Goal: Navigation & Orientation: Find specific page/section

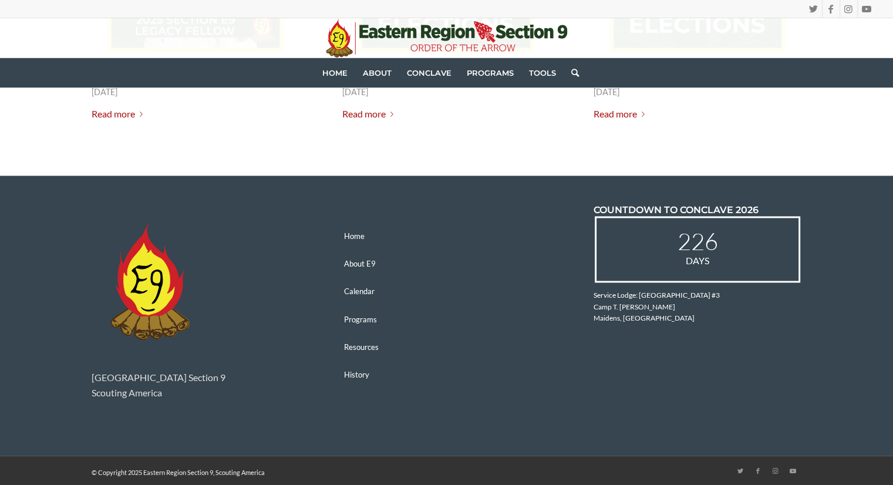
scroll to position [1717, 0]
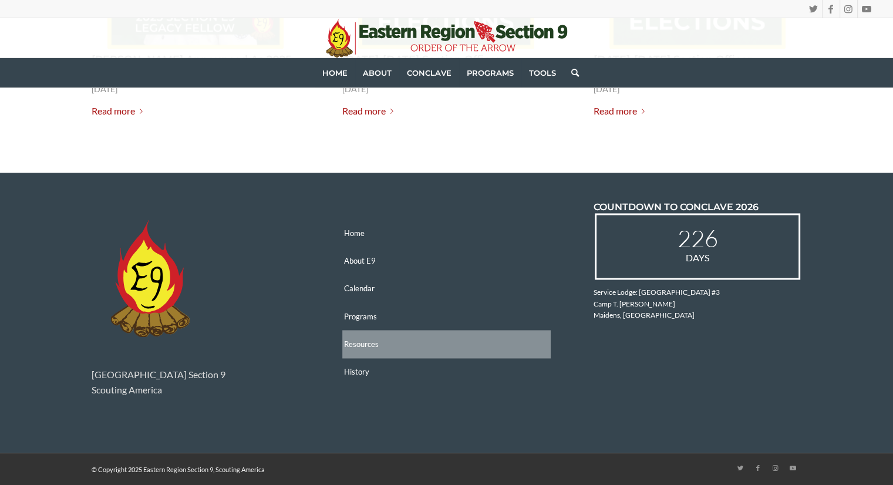
click at [348, 341] on link "Resources" at bounding box center [446, 344] width 208 height 28
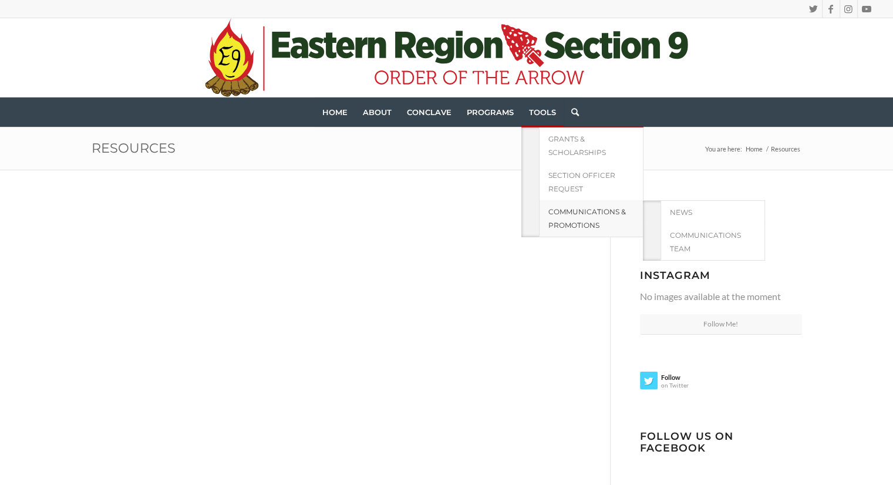
click at [565, 212] on span "Communications & Promotions" at bounding box center [586, 218] width 77 height 22
click at [697, 245] on link "Communications Team" at bounding box center [712, 242] width 104 height 37
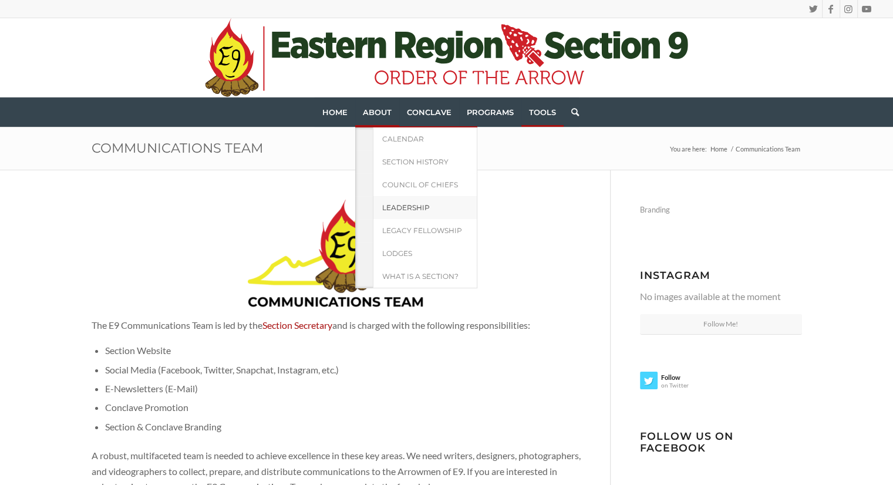
click at [417, 203] on span "Leadership" at bounding box center [406, 207] width 48 height 9
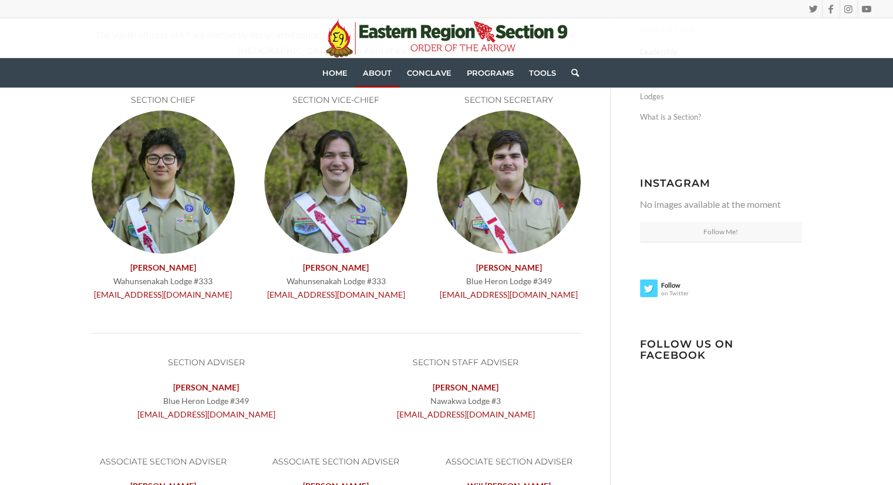
scroll to position [176, 0]
